Goal: Information Seeking & Learning: Learn about a topic

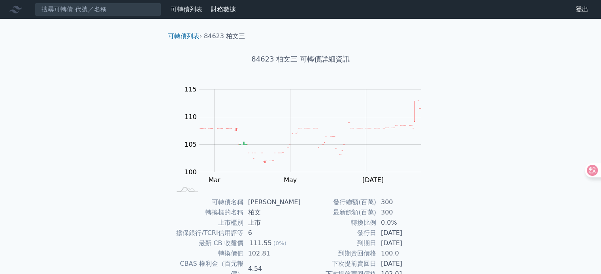
click at [11, 11] on icon at bounding box center [15, 9] width 13 height 13
click at [16, 8] on icon at bounding box center [15, 10] width 13 height 8
click at [189, 13] on link "可轉債列表" at bounding box center [187, 10] width 32 height 8
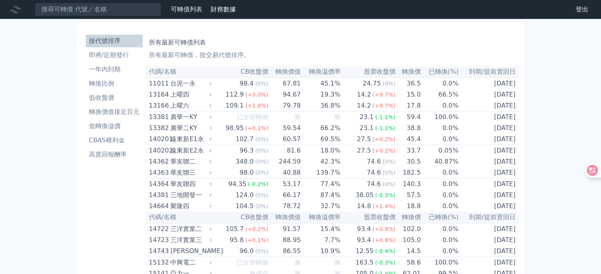
drag, startPoint x: 192, startPoint y: 11, endPoint x: 232, endPoint y: 8, distance: 40.4
click at [232, 8] on link "財務數據" at bounding box center [222, 10] width 25 height 8
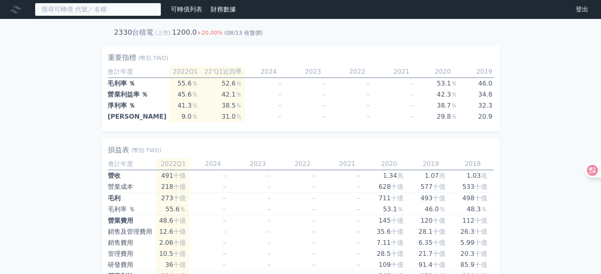
click at [97, 9] on input at bounding box center [98, 9] width 126 height 13
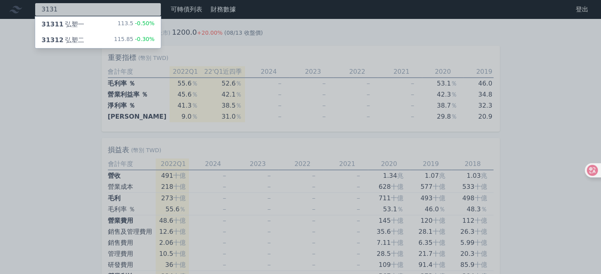
type input "3131"
click at [53, 25] on span "31311" at bounding box center [52, 25] width 22 height 8
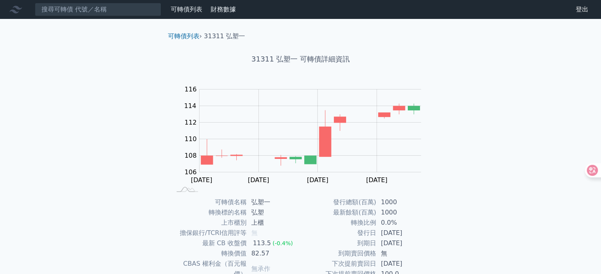
click at [225, 10] on link "財務數據" at bounding box center [222, 10] width 25 height 8
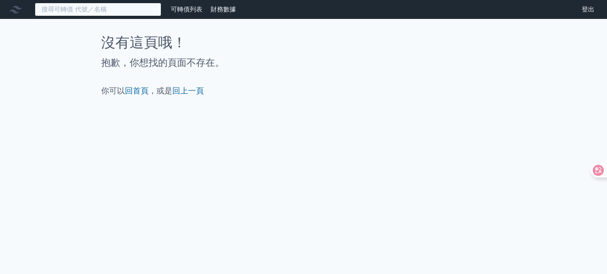
click at [115, 13] on input at bounding box center [98, 9] width 126 height 13
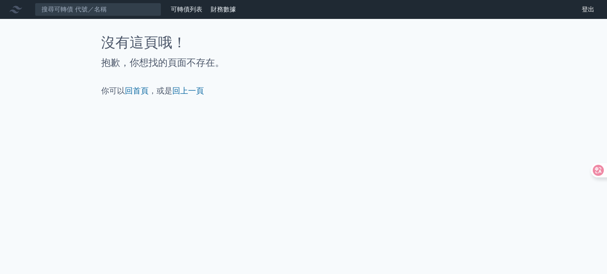
click at [184, 12] on link "可轉債列表" at bounding box center [187, 10] width 32 height 8
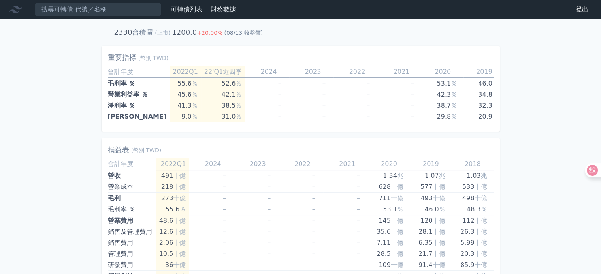
click at [195, 11] on link "可轉債列表" at bounding box center [187, 10] width 32 height 8
click at [180, 8] on link "可轉債列表" at bounding box center [187, 10] width 32 height 8
